Goal: Task Accomplishment & Management: Manage account settings

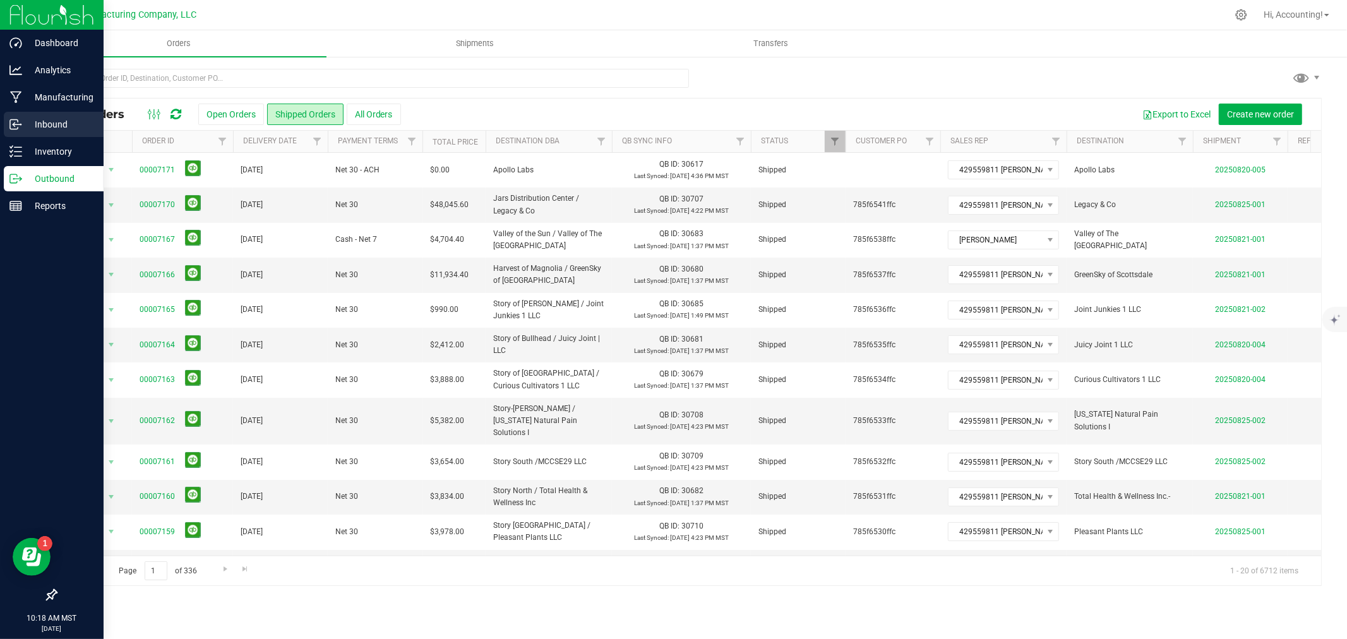
click at [9, 116] on div "Inbound" at bounding box center [54, 124] width 100 height 25
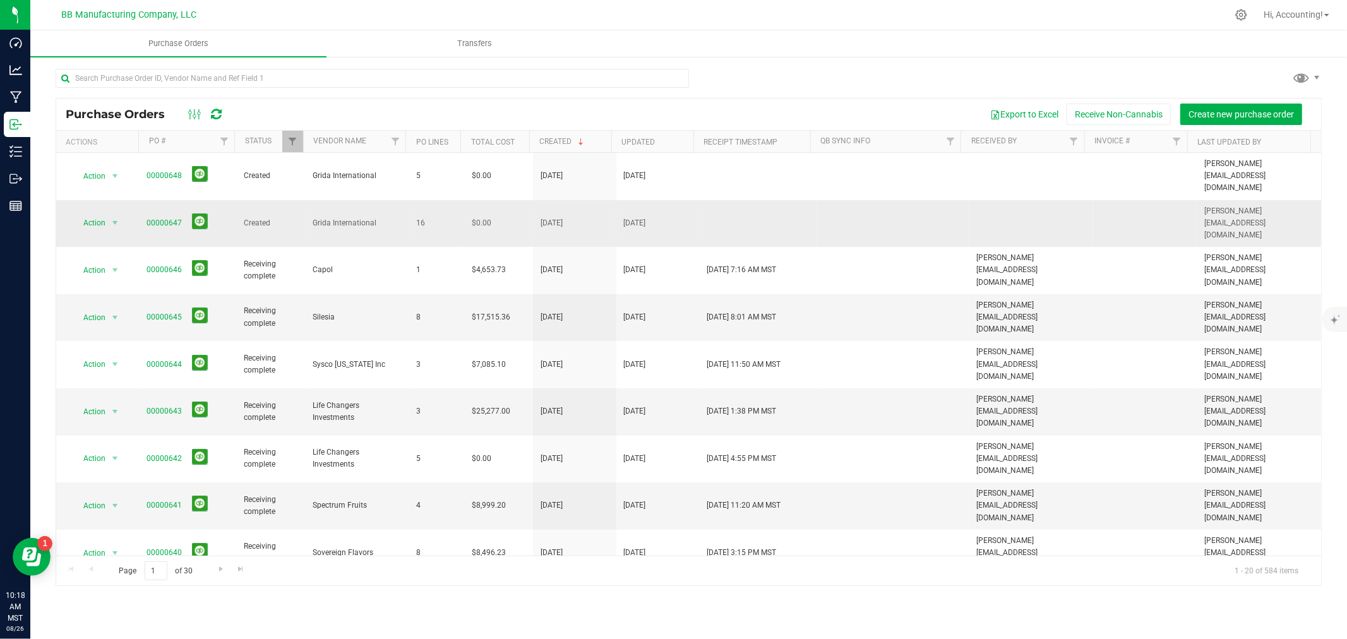
click at [333, 217] on span "Grida International" at bounding box center [357, 223] width 88 height 12
click at [114, 218] on span "select" at bounding box center [115, 223] width 10 height 10
click at [102, 329] on li "View purchase order" at bounding box center [118, 329] width 91 height 19
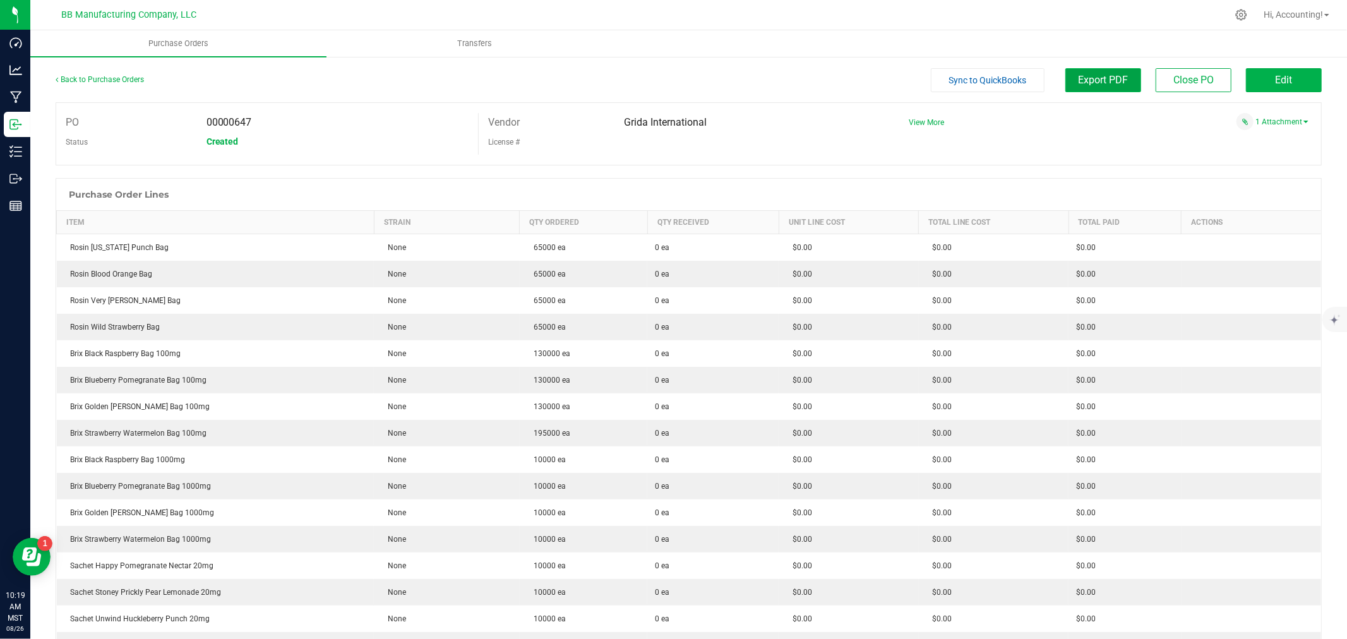
click at [1121, 85] on button "Export PDF" at bounding box center [1103, 80] width 76 height 24
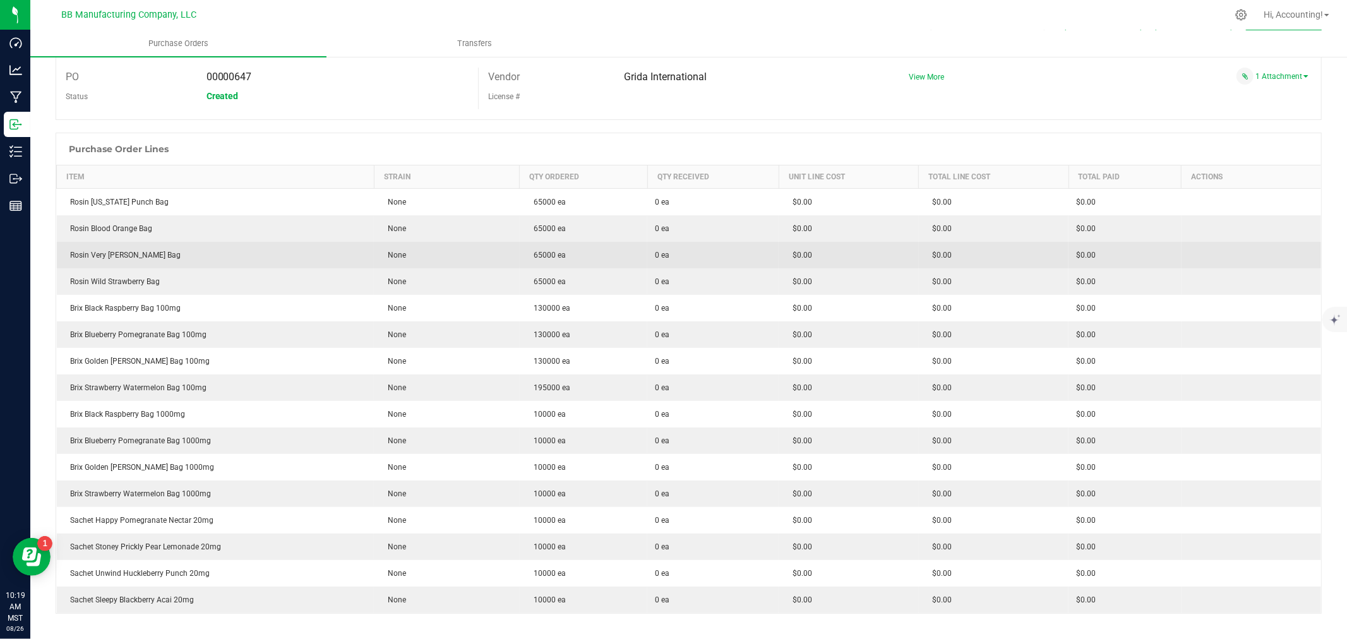
scroll to position [70, 0]
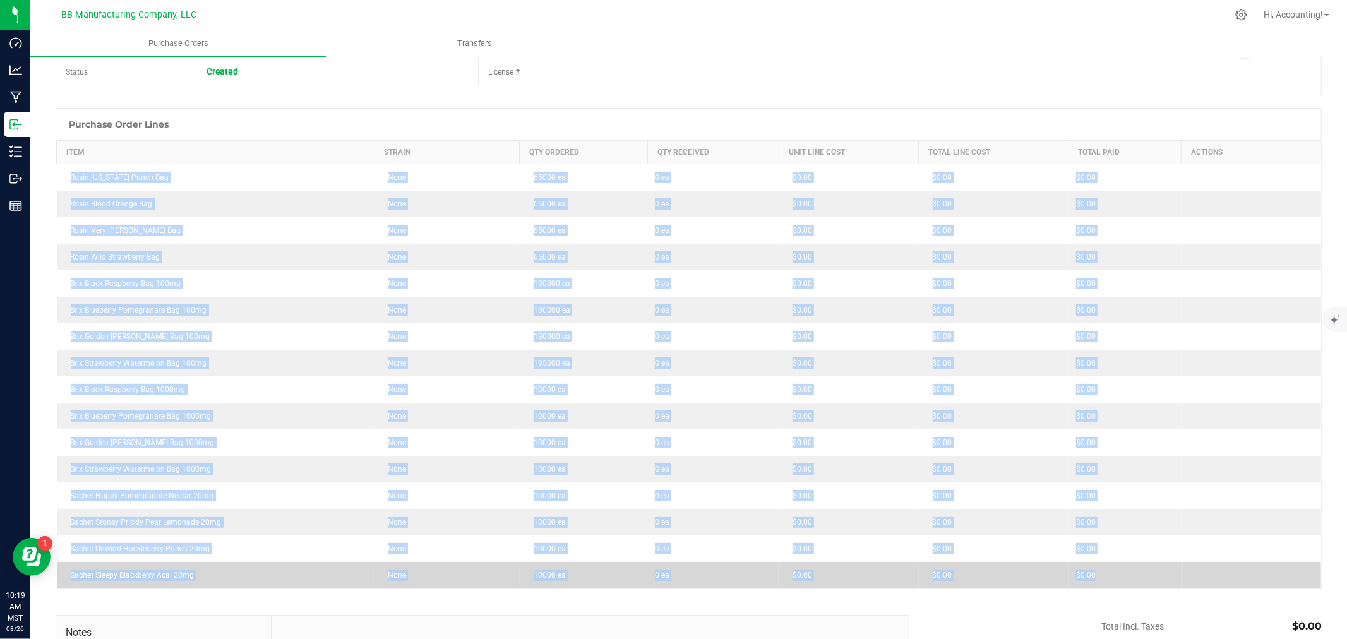
drag, startPoint x: 64, startPoint y: 177, endPoint x: 1189, endPoint y: 583, distance: 1195.4
click at [1189, 583] on tbody "Rosin [US_STATE] Punch Bag None 65000 ea 0 ea $0.00 $0.00 $0.00 Rosin Blood Ora…" at bounding box center [689, 376] width 1265 height 425
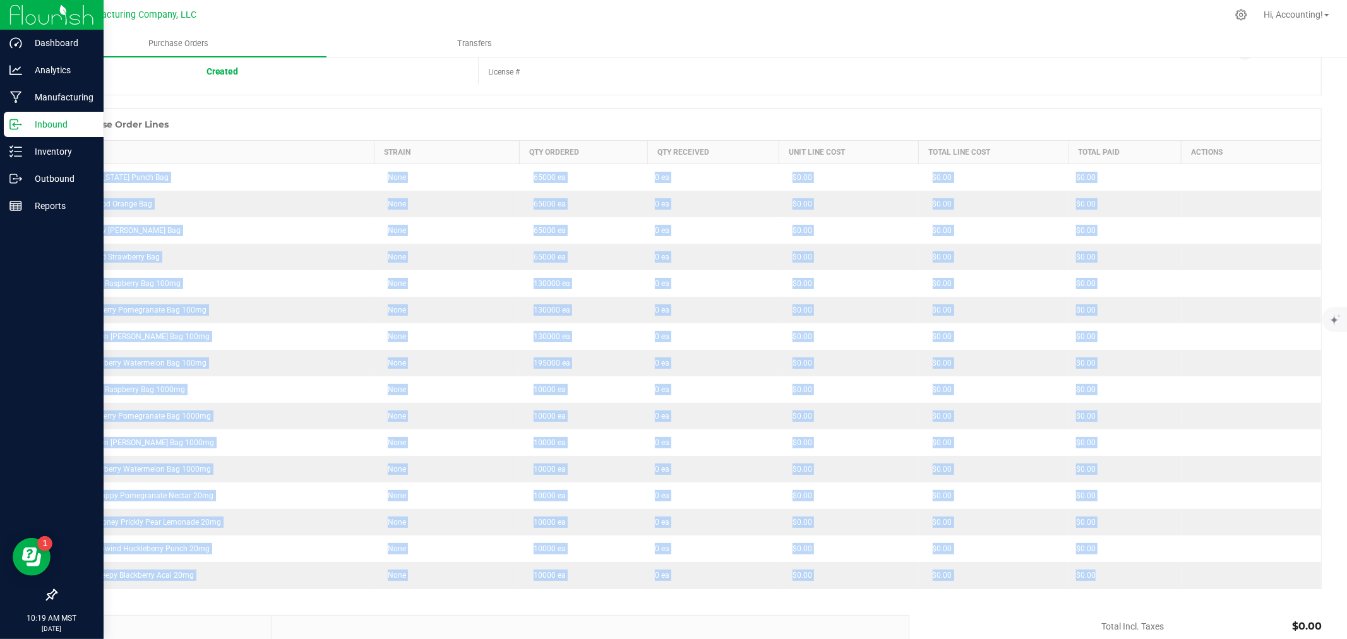
copy tbody "Rosin [US_STATE] Punch Bag None 65000 ea 0 ea $0.00 $0.00 $0.00 Rosin Blood Ora…"
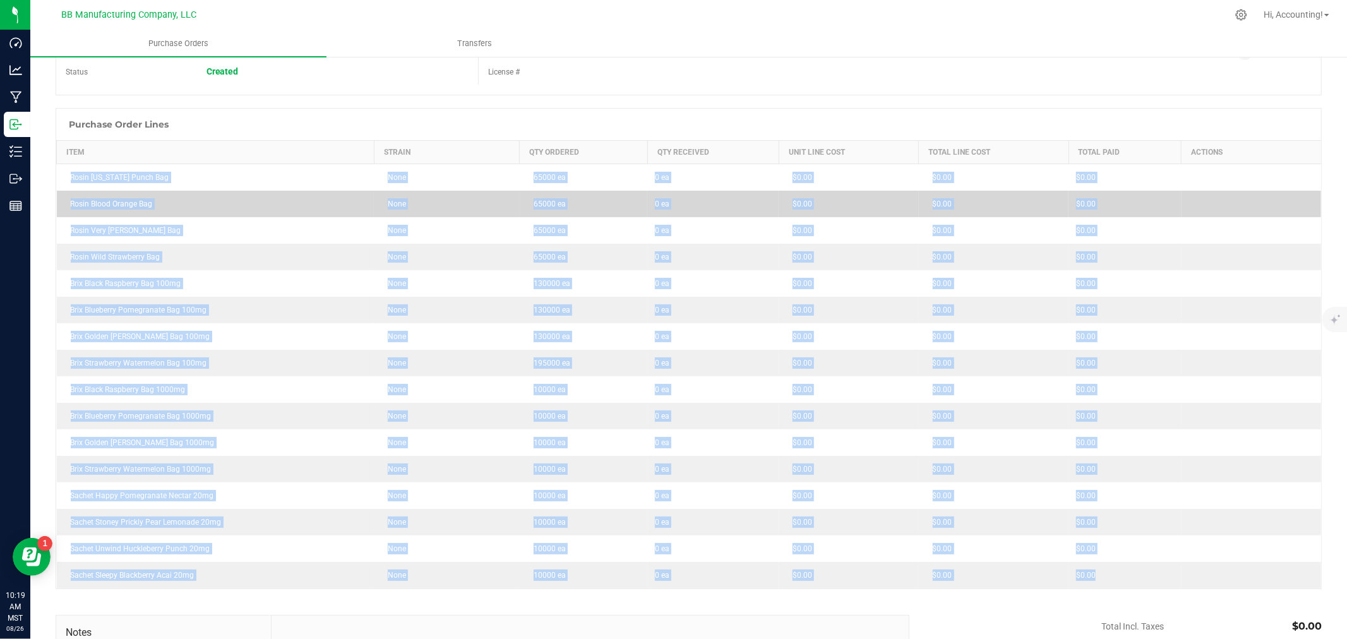
drag, startPoint x: 512, startPoint y: 205, endPoint x: 537, endPoint y: 198, distance: 25.6
click at [512, 205] on td "None" at bounding box center [446, 204] width 145 height 27
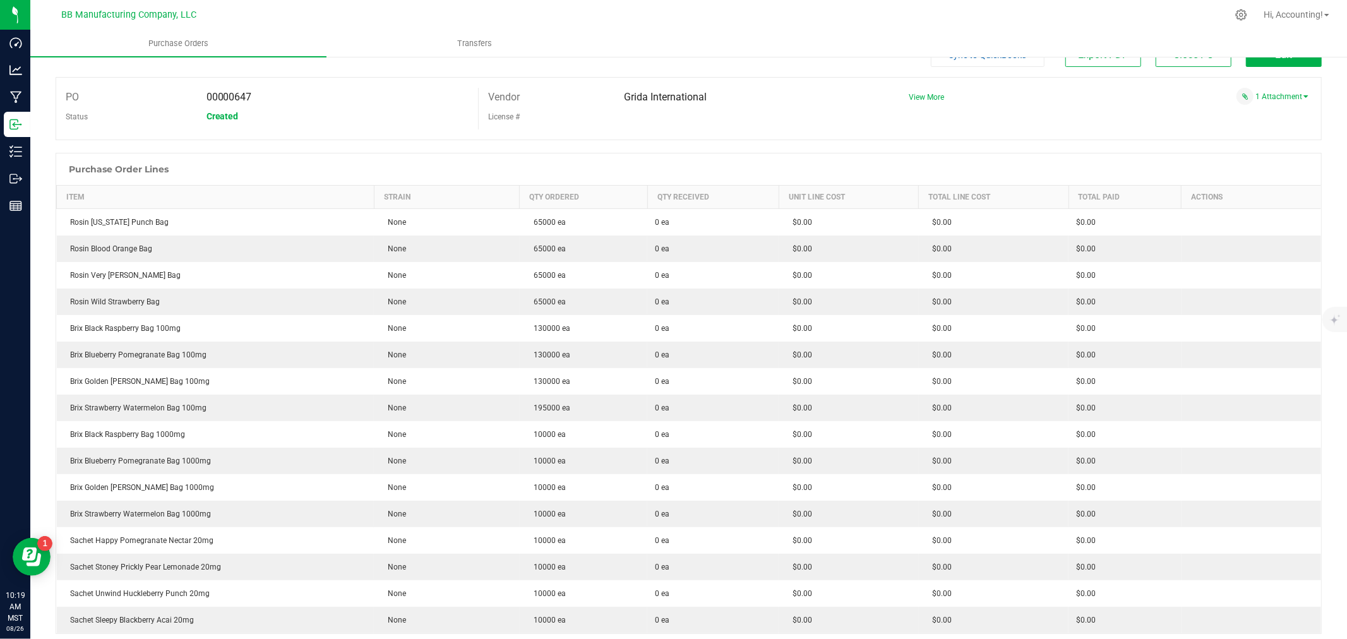
scroll to position [0, 0]
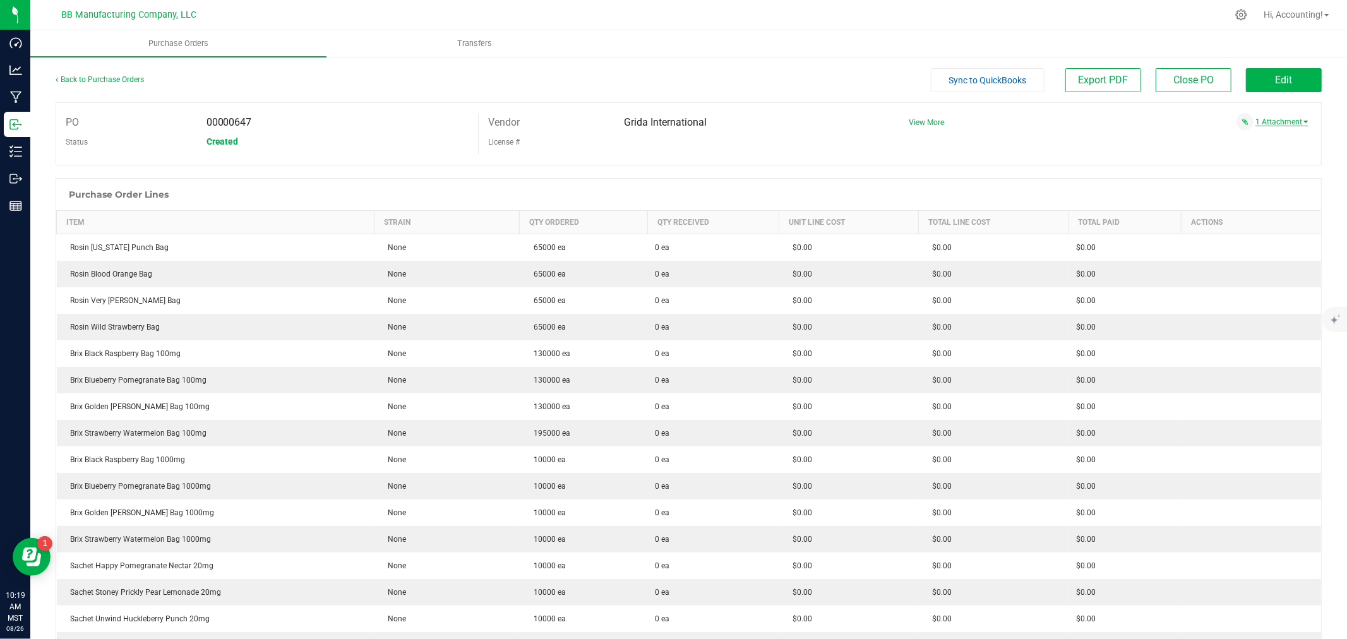
click at [1303, 122] on span at bounding box center [1305, 122] width 5 height 3
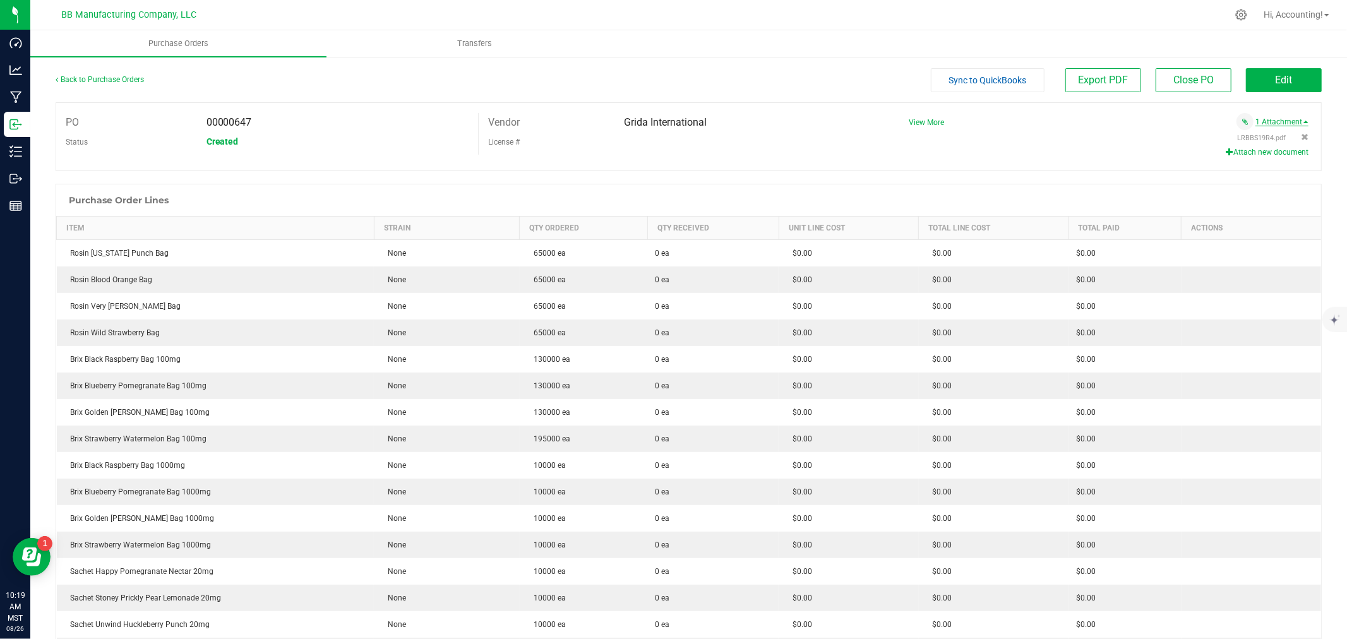
click at [1303, 122] on span at bounding box center [1305, 122] width 5 height 3
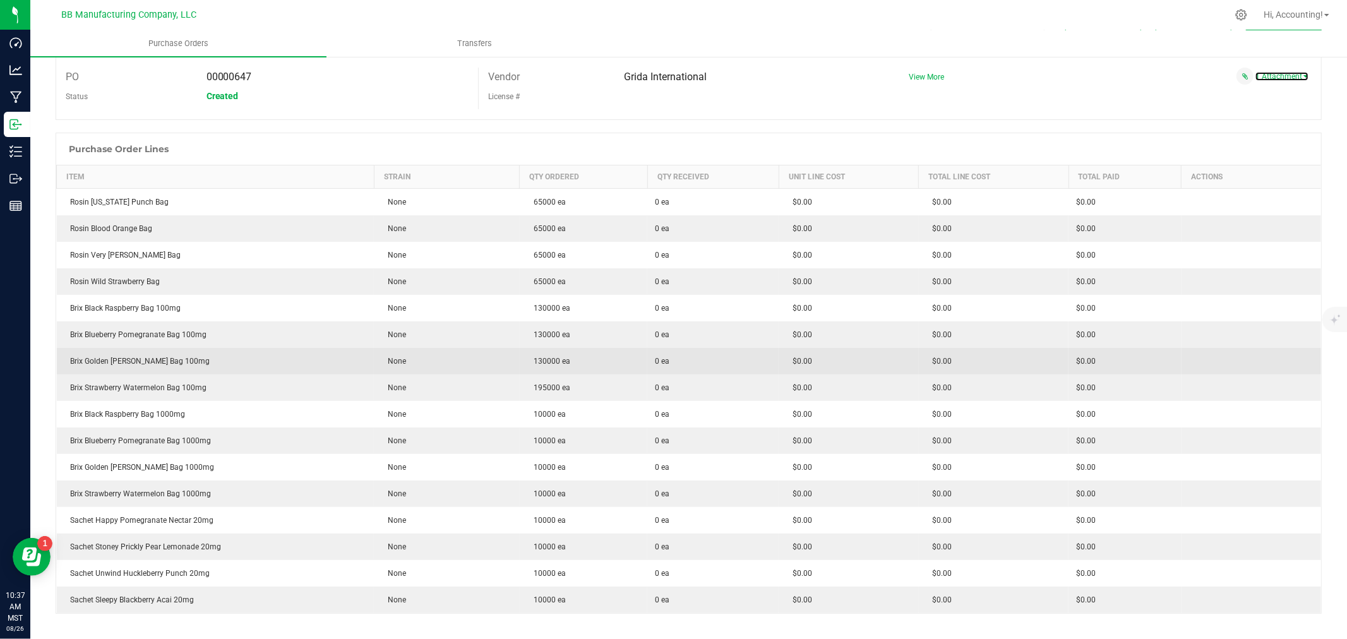
scroll to position [70, 0]
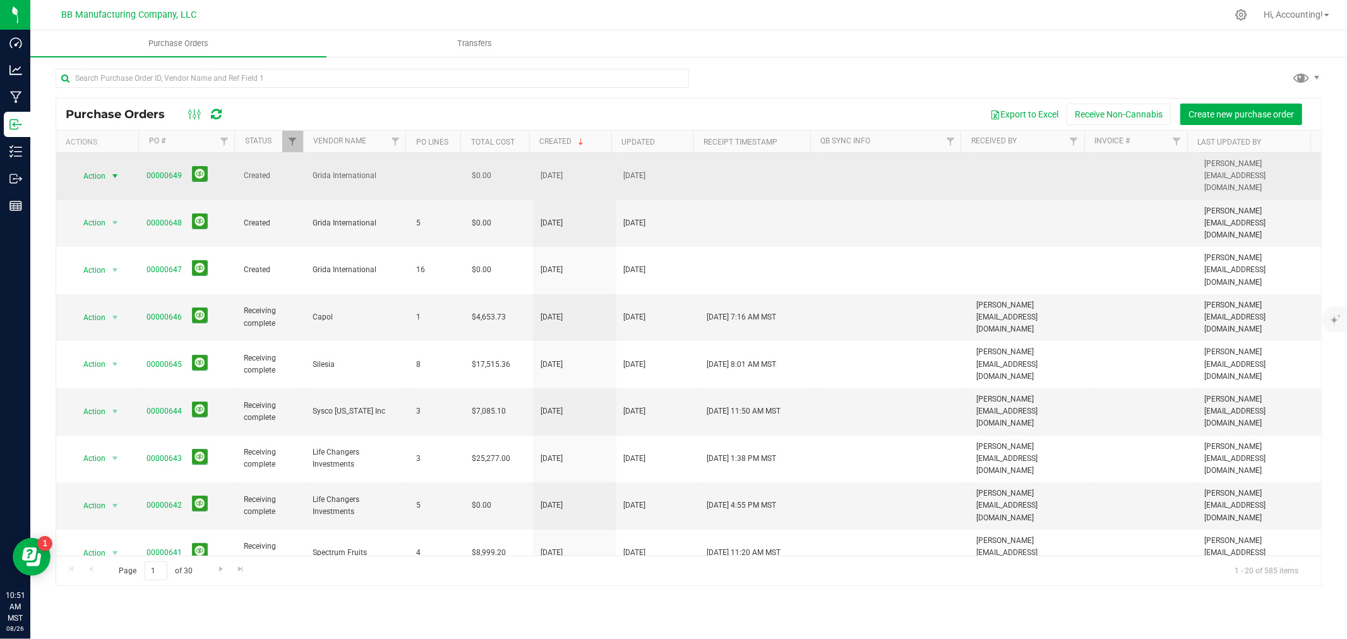
click at [115, 171] on span "select" at bounding box center [115, 176] width 10 height 10
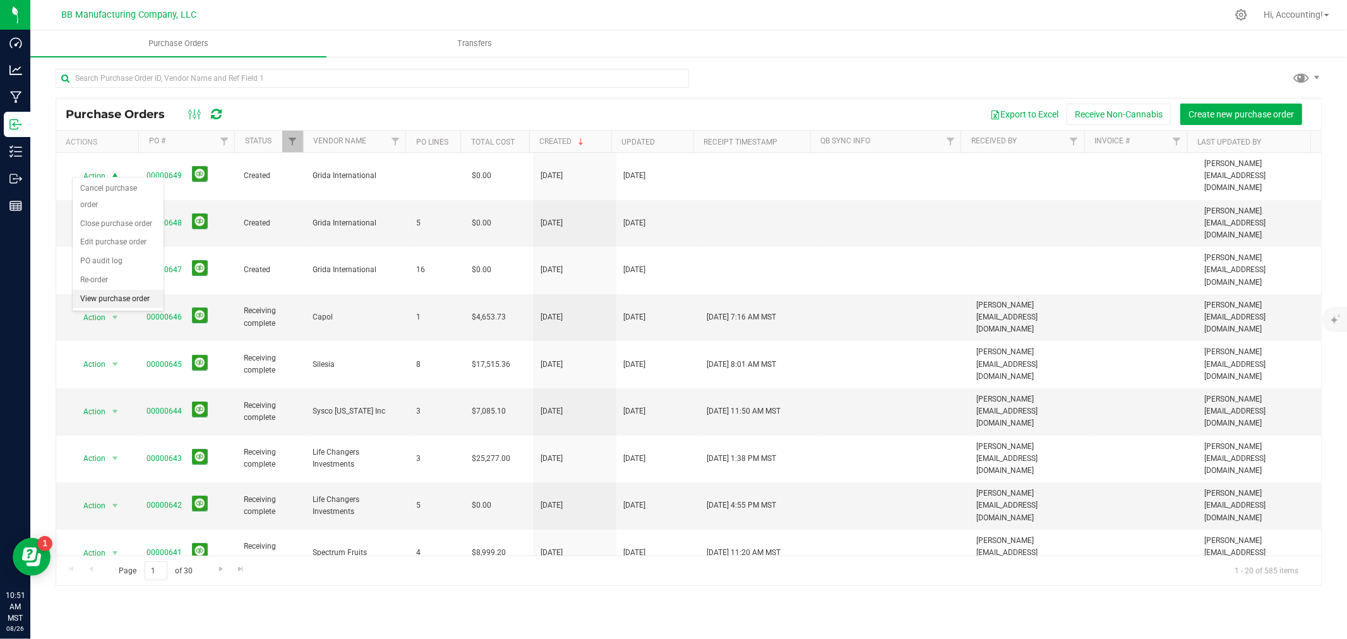
click at [110, 298] on li "View purchase order" at bounding box center [118, 299] width 91 height 19
click at [121, 214] on span "select" at bounding box center [115, 223] width 16 height 18
click at [122, 331] on li "View purchase order" at bounding box center [118, 329] width 91 height 19
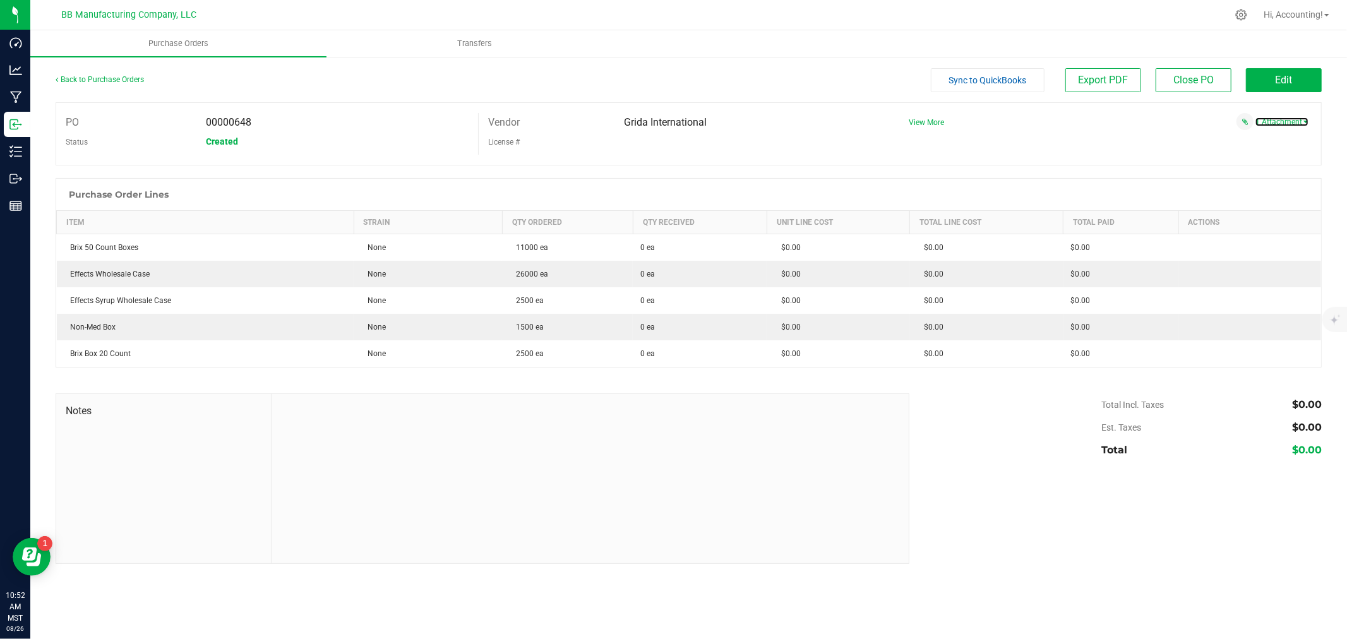
drag, startPoint x: 1284, startPoint y: 120, endPoint x: 1254, endPoint y: 169, distance: 57.3
click at [1284, 121] on link "1 Attachment" at bounding box center [1281, 121] width 53 height 9
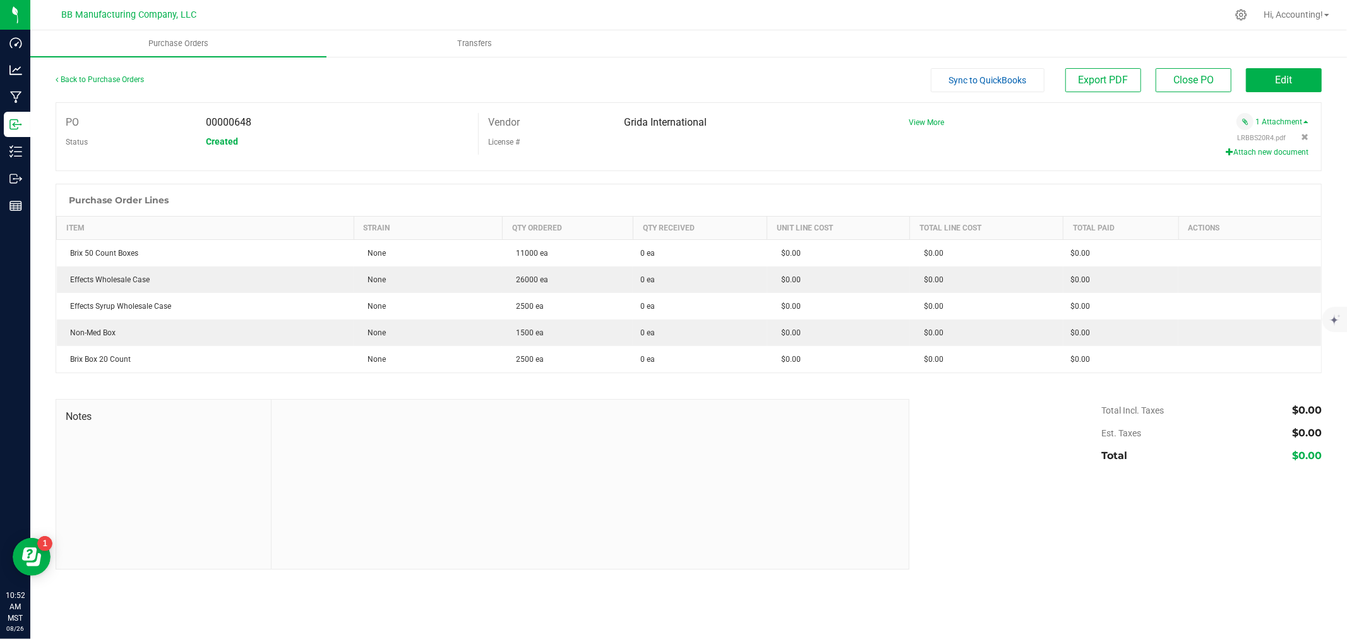
drag, startPoint x: 1254, startPoint y: 152, endPoint x: 1258, endPoint y: 144, distance: 9.0
click at [1258, 144] on div "LRBBS20R4.pdf Attach new document" at bounding box center [1103, 145] width 409 height 30
click at [1260, 139] on span "LRBBS20R4.pdf" at bounding box center [1262, 138] width 49 height 8
